Goal: Find specific fact: Find specific fact

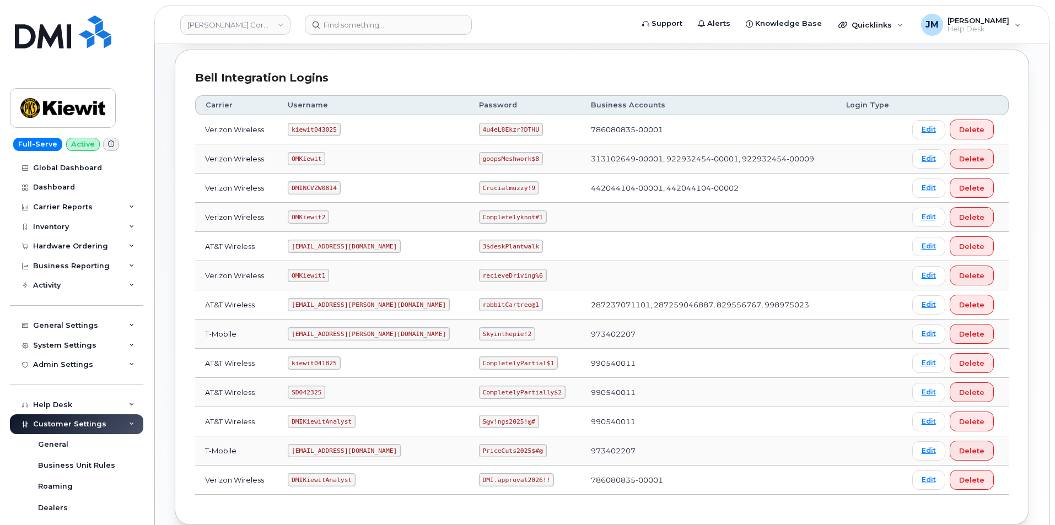
scroll to position [35, 0]
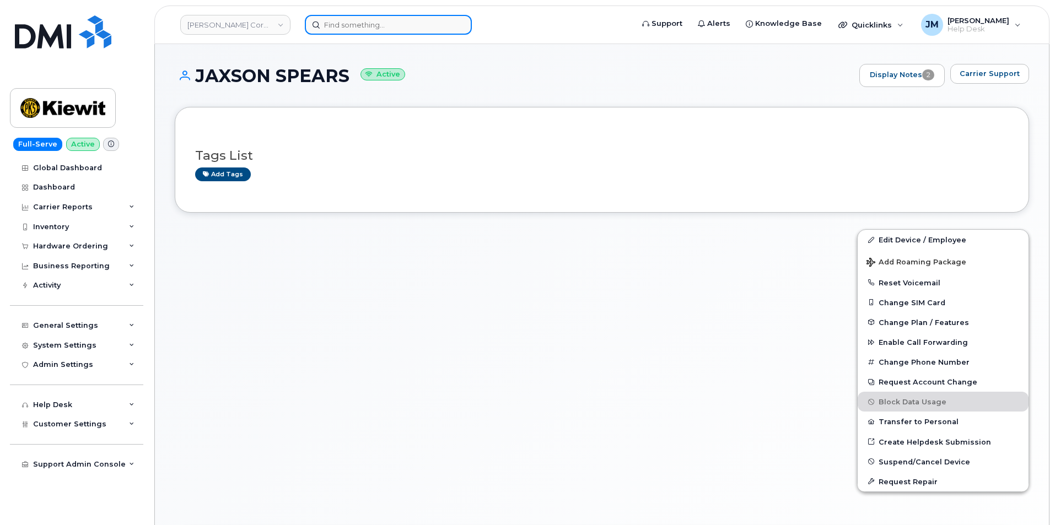
click at [338, 25] on input at bounding box center [388, 25] width 167 height 20
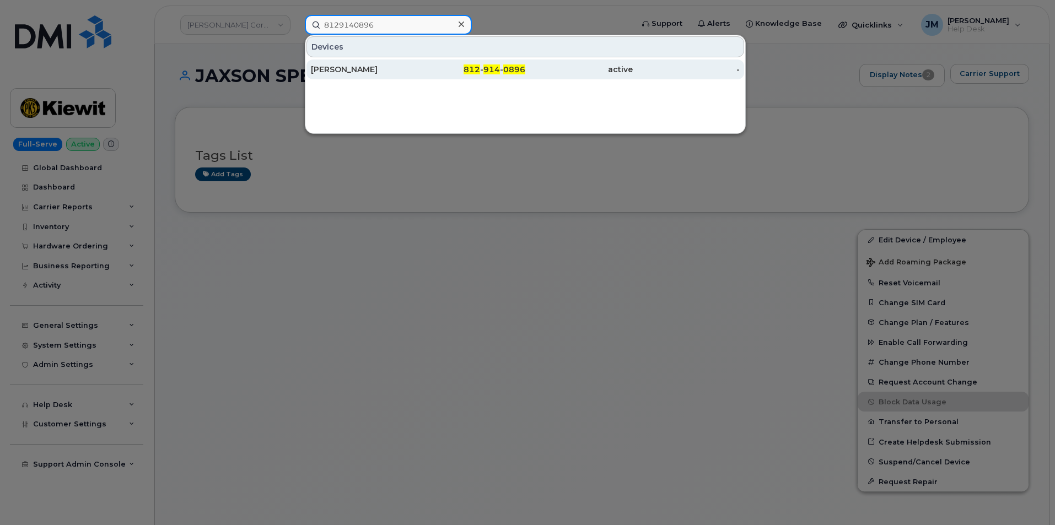
type input "8129140896"
click at [391, 70] on div "[PERSON_NAME]" at bounding box center [364, 69] width 107 height 11
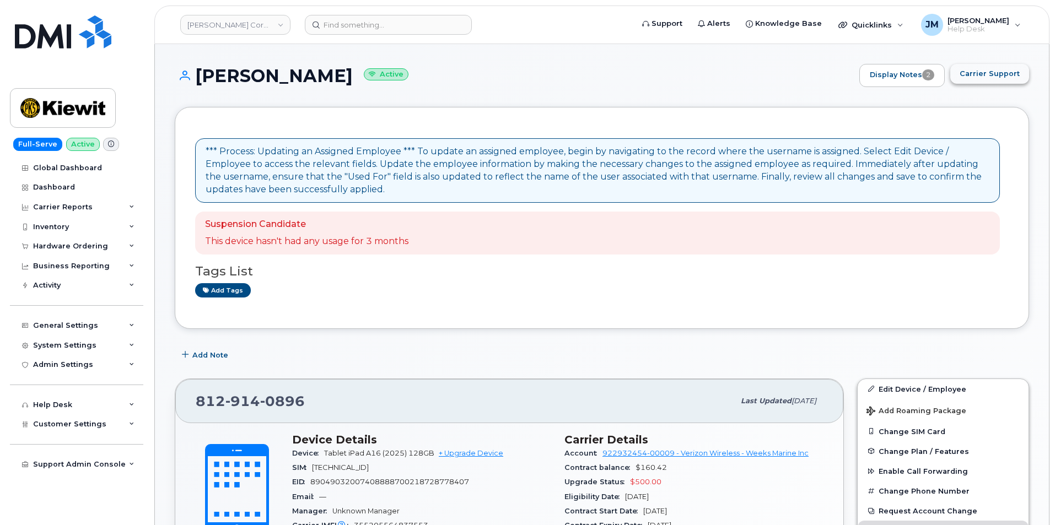
click at [989, 72] on span "Carrier Support" at bounding box center [990, 73] width 60 height 10
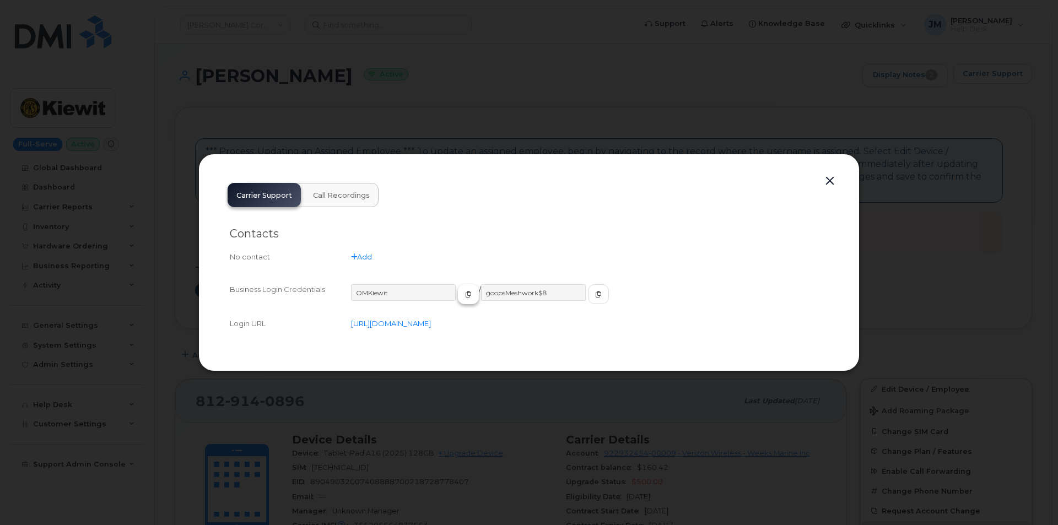
click at [465, 295] on icon "button" at bounding box center [468, 294] width 7 height 7
click at [594, 298] on span "button" at bounding box center [599, 294] width 10 height 10
click at [833, 179] on button "button" at bounding box center [830, 181] width 17 height 15
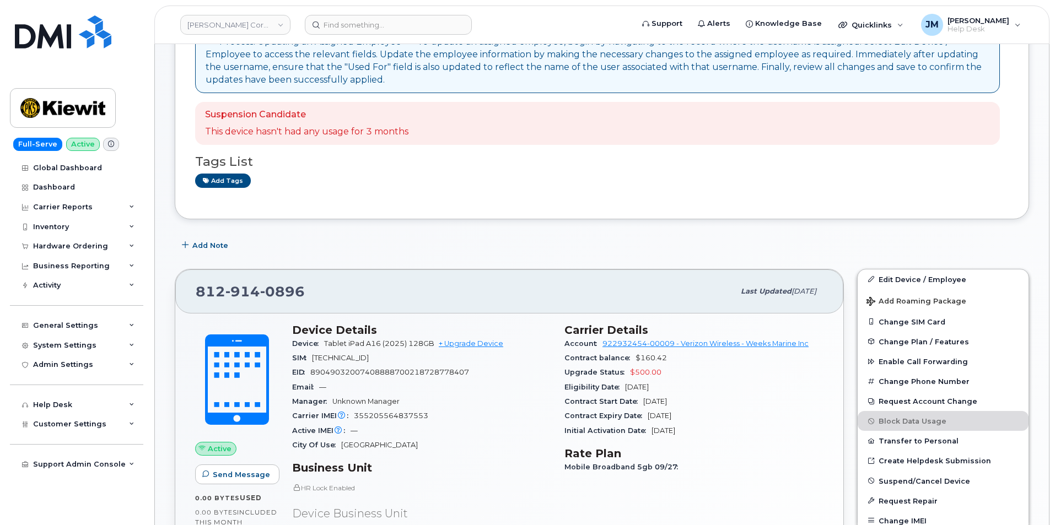
scroll to position [110, 0]
drag, startPoint x: 304, startPoint y: 293, endPoint x: 198, endPoint y: 289, distance: 105.9
click at [189, 290] on div "[PHONE_NUMBER] Last updated [DATE]" at bounding box center [509, 291] width 668 height 44
copy span "[PHONE_NUMBER]"
